Goal: Check status: Check status

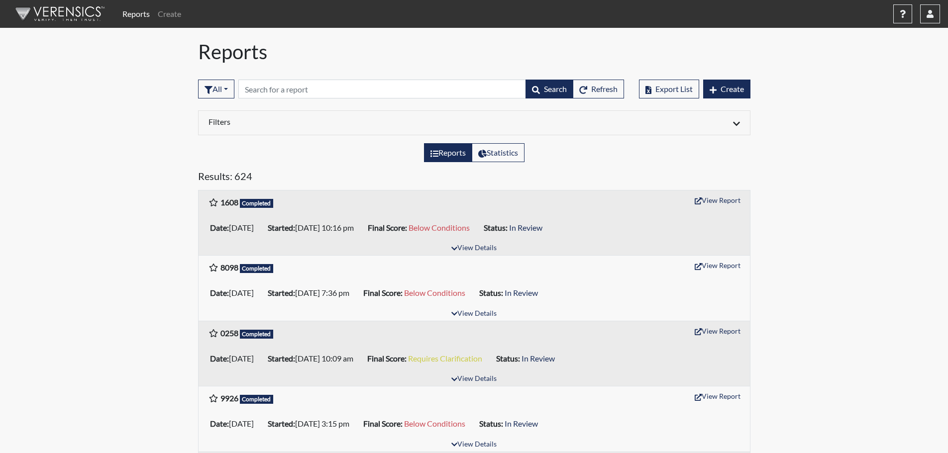
scroll to position [50, 0]
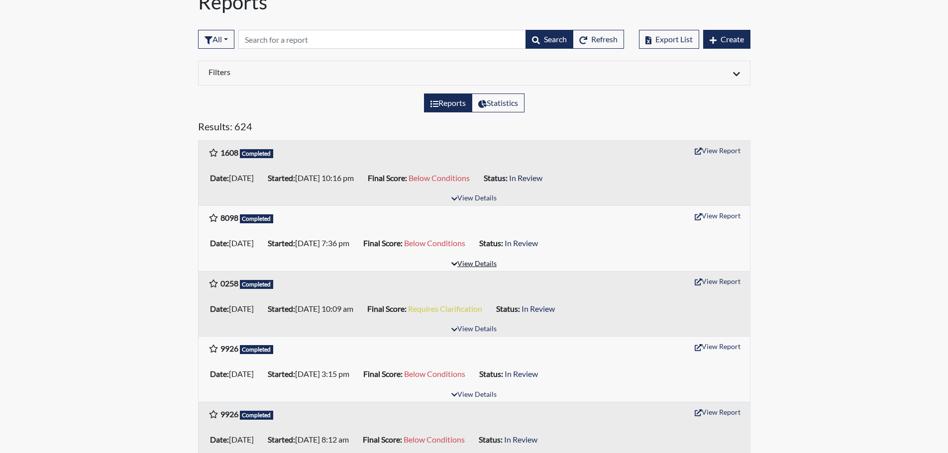
click at [461, 262] on button "View Details" at bounding box center [474, 264] width 54 height 13
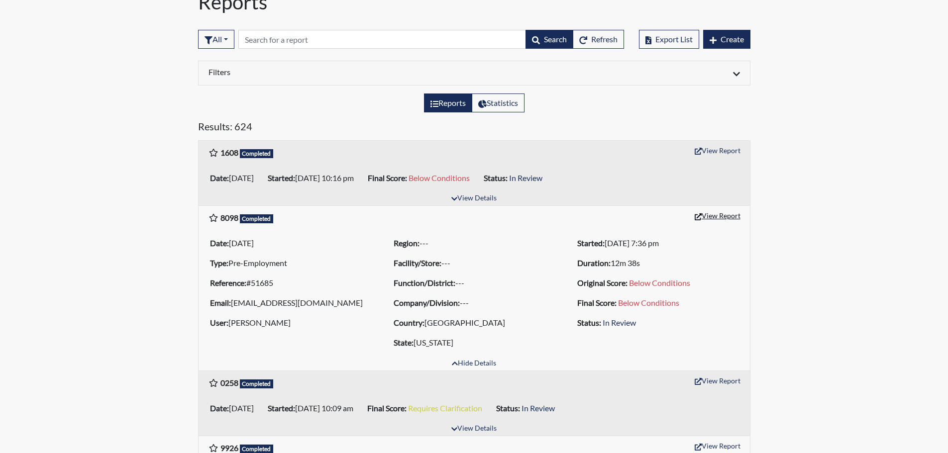
click at [716, 218] on button "View Report" at bounding box center [717, 215] width 55 height 15
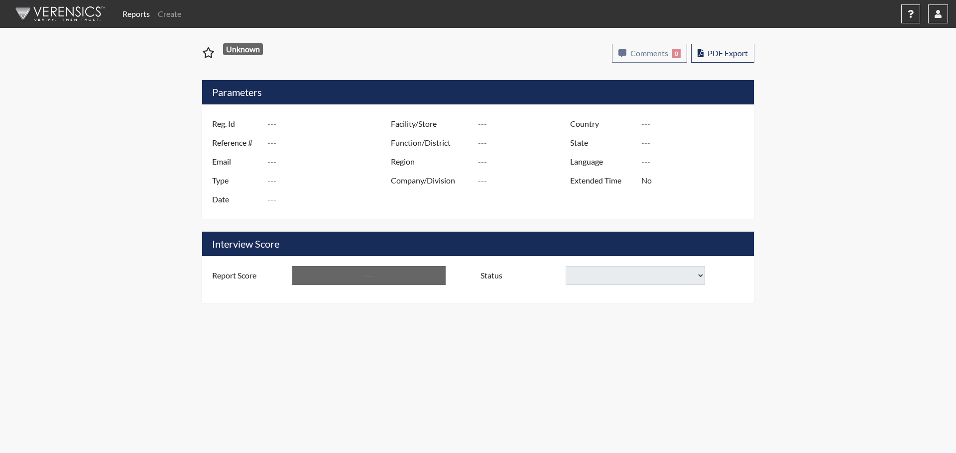
type input "8098"
type input "51685"
type input "[EMAIL_ADDRESS][DOMAIN_NAME]"
type input "Pre-Employment"
type input "[DATE]"
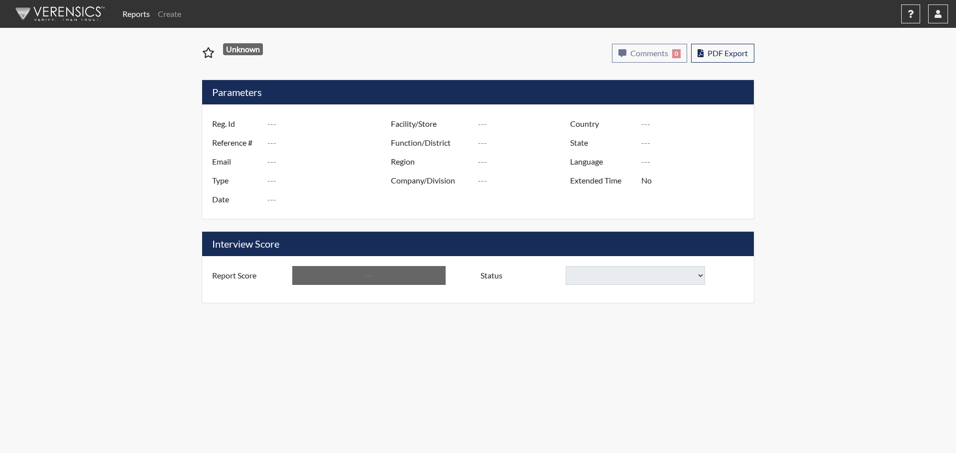
type input "[GEOGRAPHIC_DATA]"
type input "[US_STATE]"
type input "English"
type input "Below Conditions"
select select
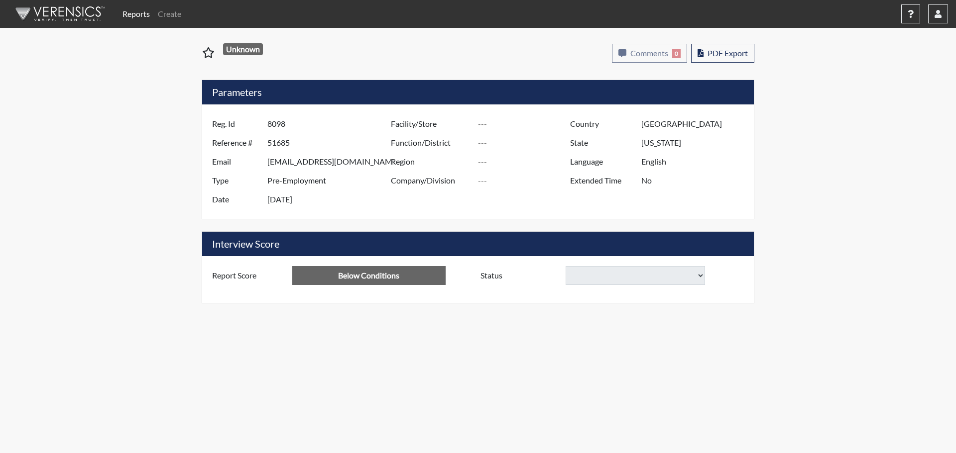
select select
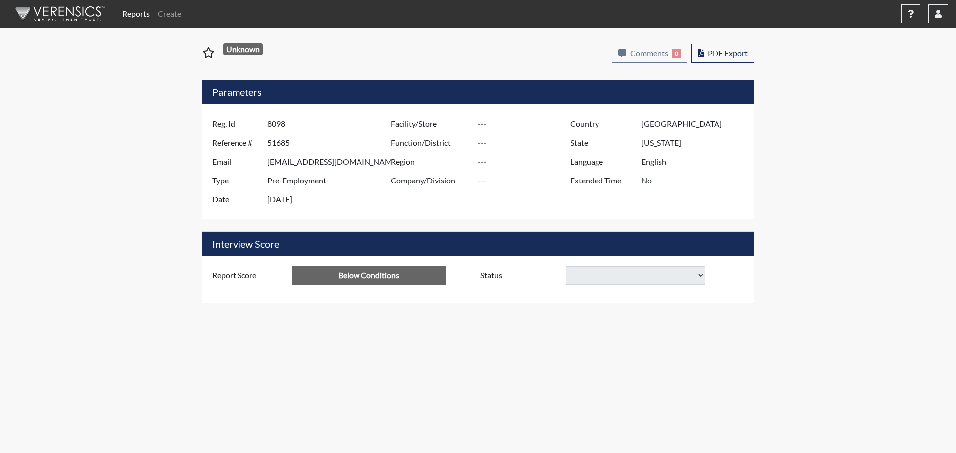
select select
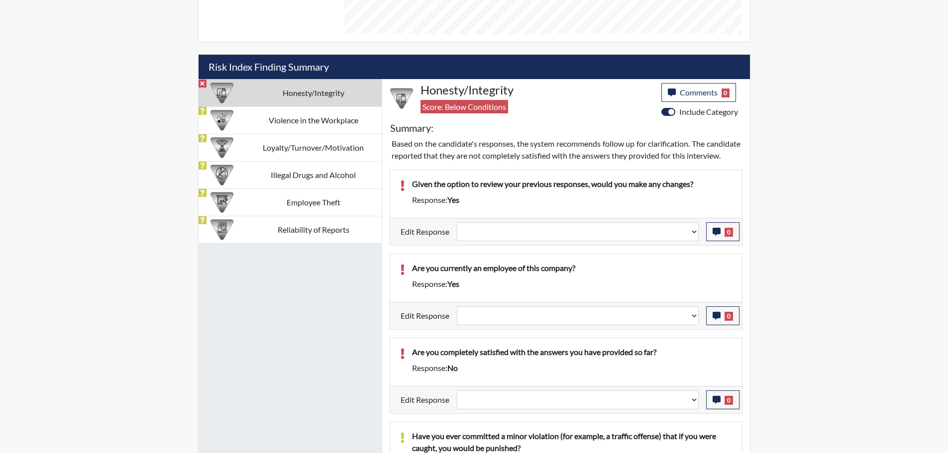
scroll to position [498, 0]
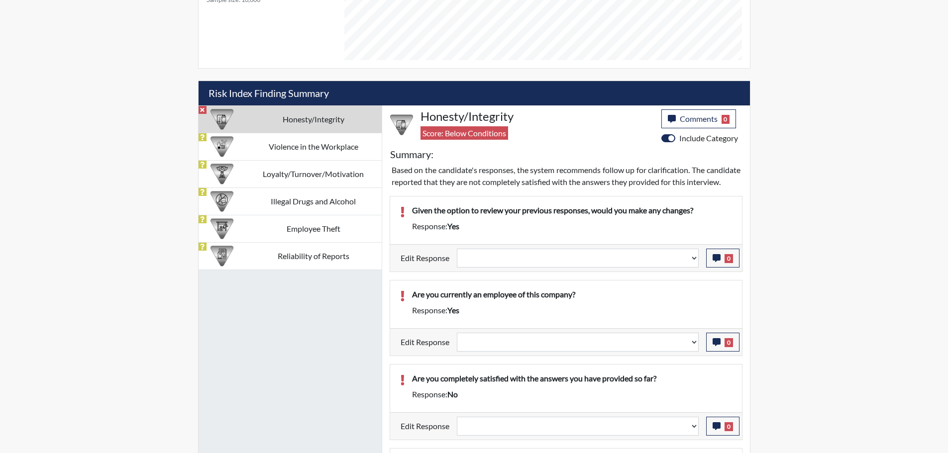
click at [301, 132] on td "Honesty/Integrity" at bounding box center [313, 119] width 136 height 27
select select
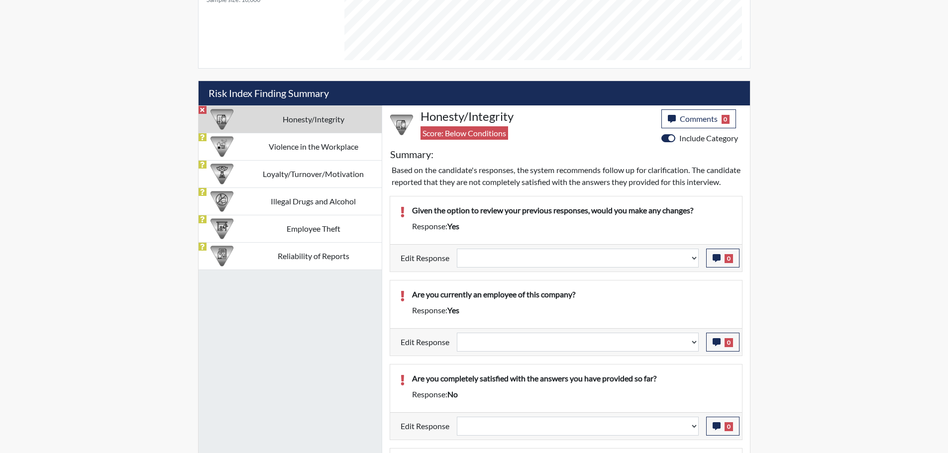
select select
click at [297, 139] on td "Violence in the Workplace" at bounding box center [313, 146] width 136 height 27
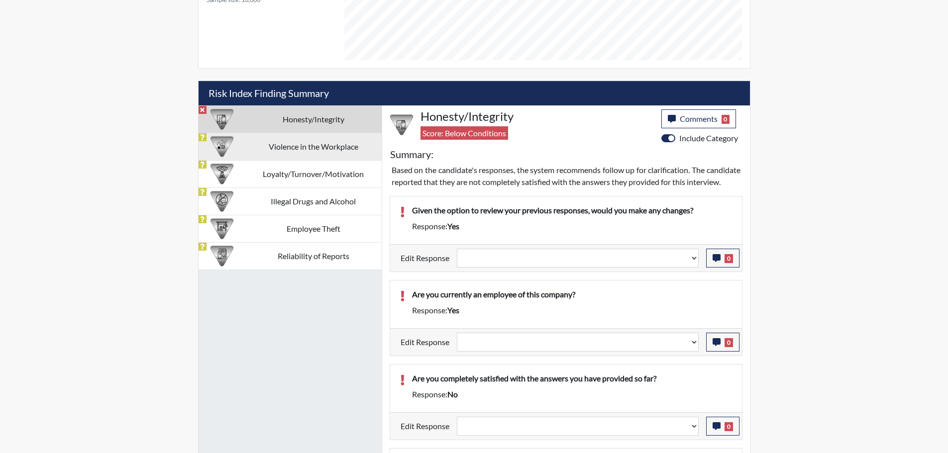
select select
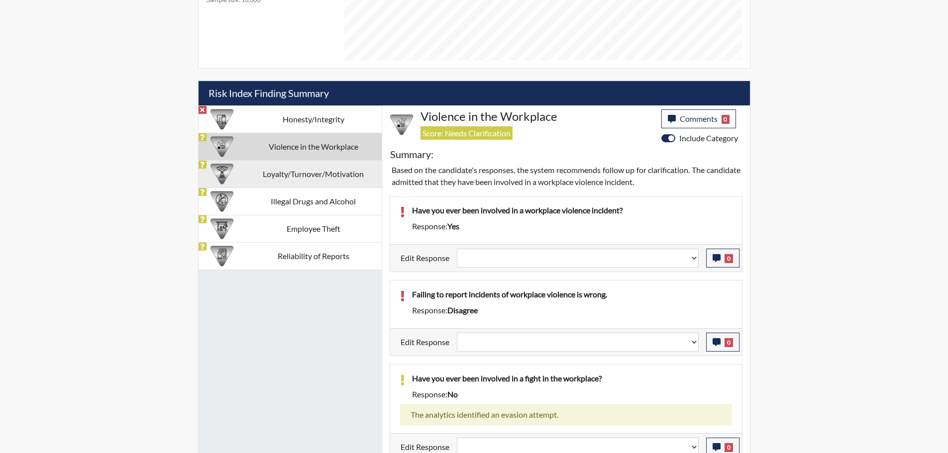
click at [339, 180] on td "Loyalty/Turnover/Motivation" at bounding box center [313, 173] width 136 height 27
select select
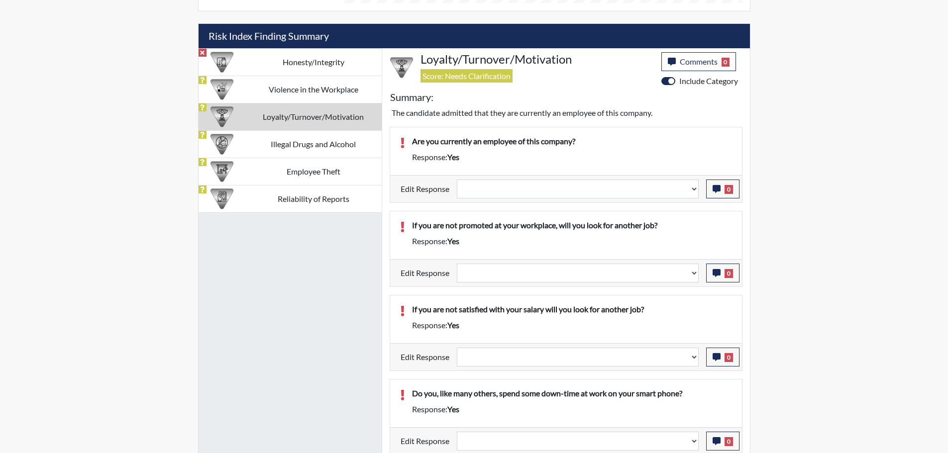
scroll to position [557, 0]
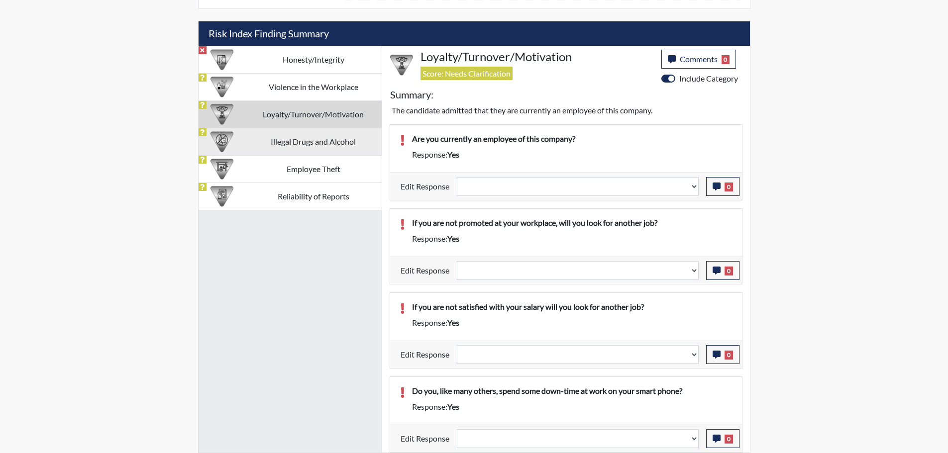
click at [301, 134] on td "Illegal Drugs and Alcohol" at bounding box center [313, 141] width 136 height 27
select select
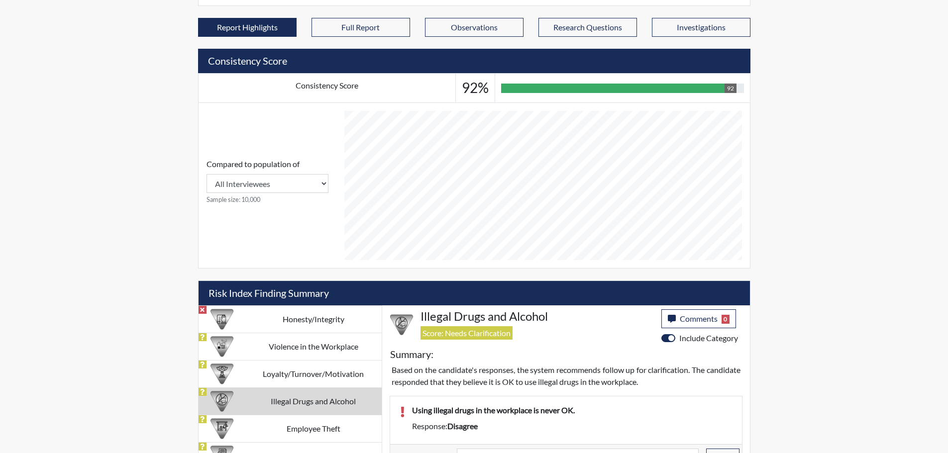
scroll to position [317, 0]
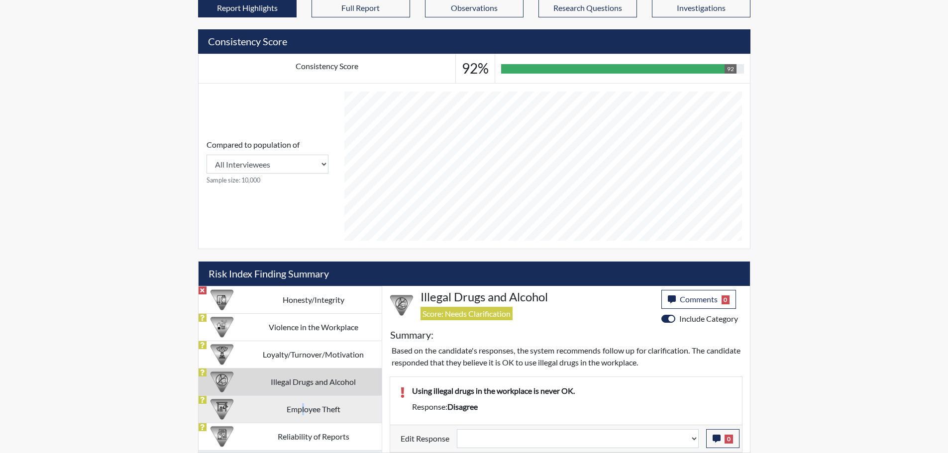
click at [304, 412] on td "Employee Theft" at bounding box center [313, 409] width 136 height 27
select select
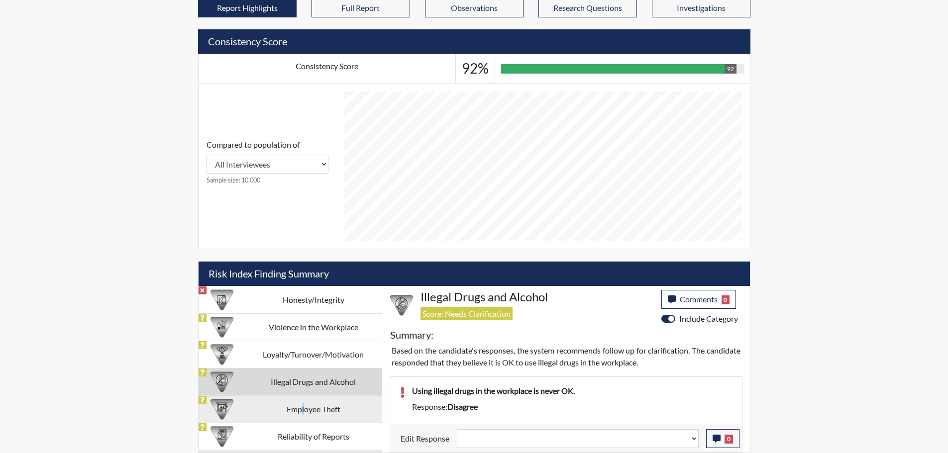
select select
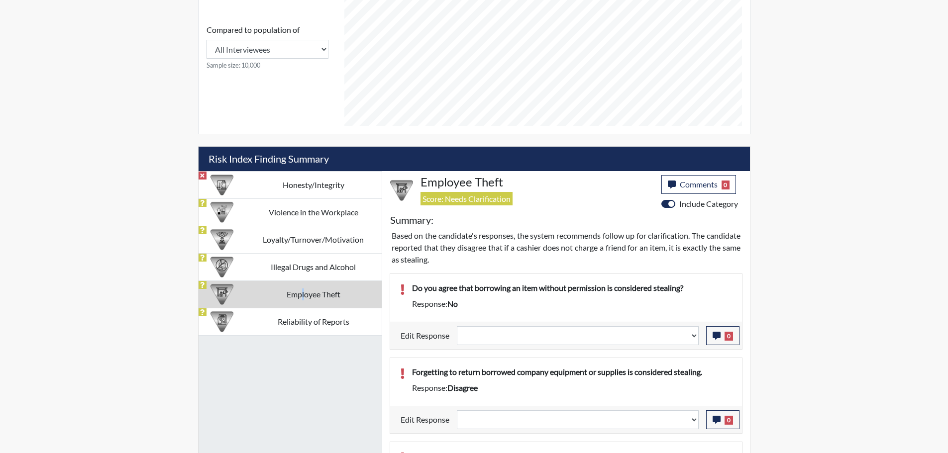
scroll to position [566, 0]
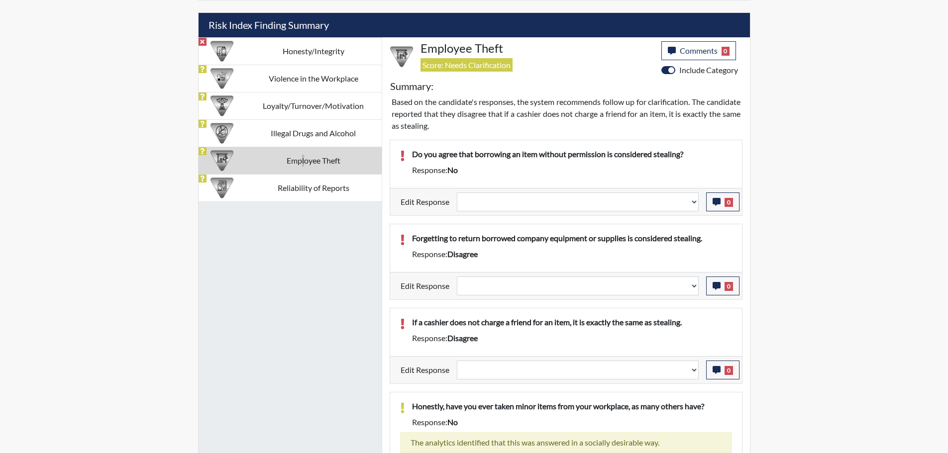
select select
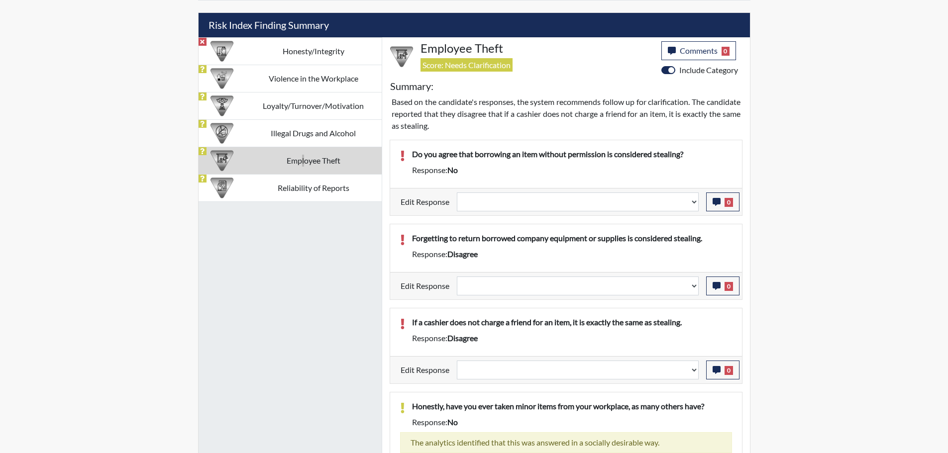
select select
